Goal: Transaction & Acquisition: Subscribe to service/newsletter

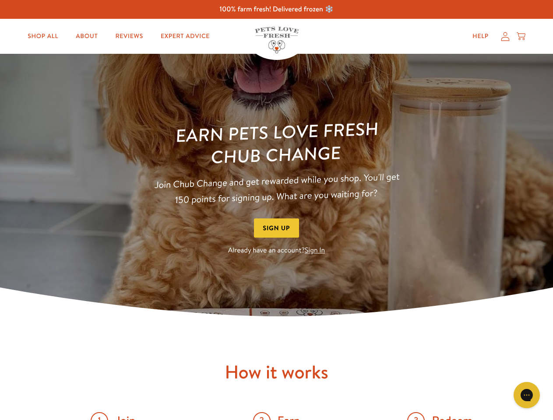
click at [276, 210] on div "Earn Pets Love Fresh Chub Change Join Chub Change and get rewarded while you sh…" at bounding box center [277, 189] width 280 height 136
click at [277, 228] on button "Sign Up" at bounding box center [277, 229] width 46 height 20
click at [527, 396] on icon "Gorgias live chat" at bounding box center [527, 395] width 8 height 8
